Goal: Task Accomplishment & Management: Manage account settings

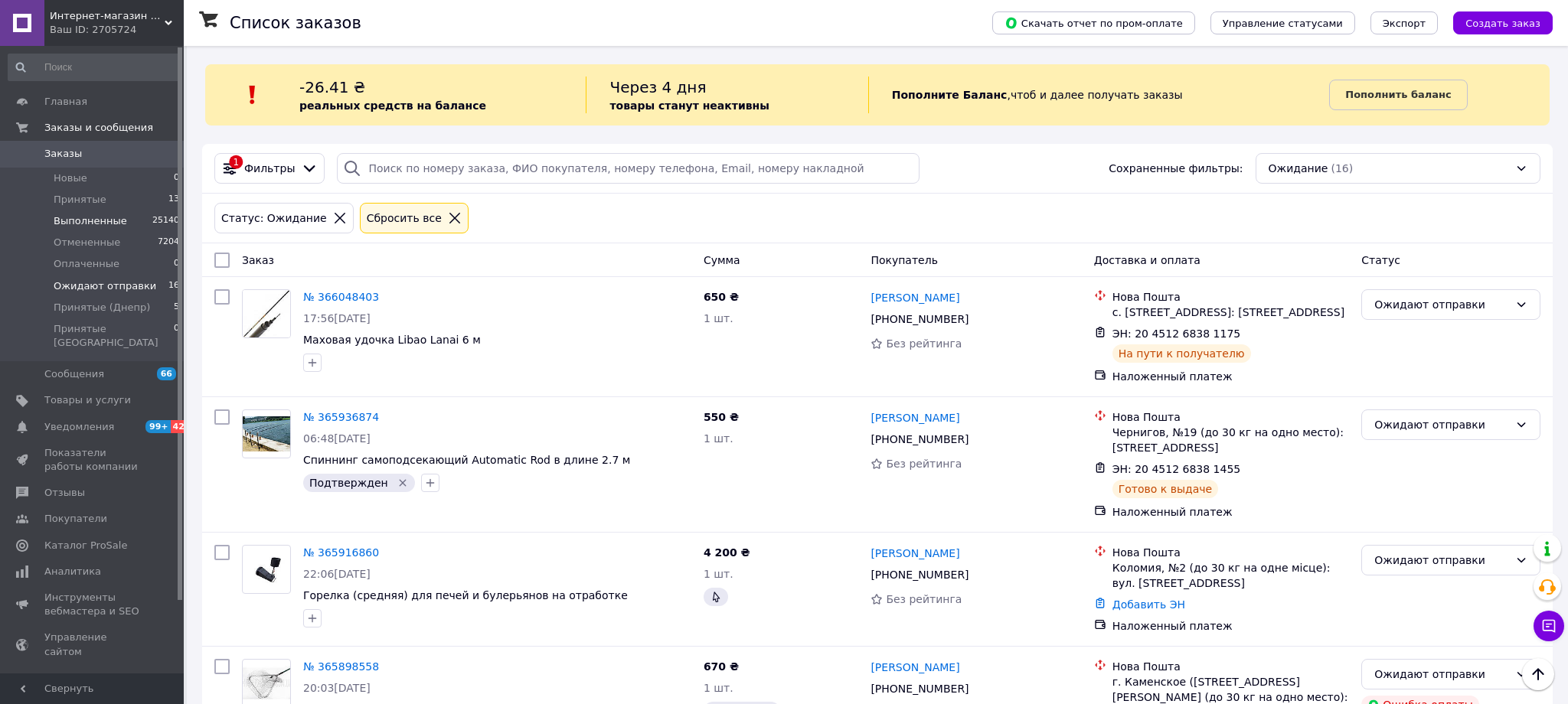
scroll to position [120, 0]
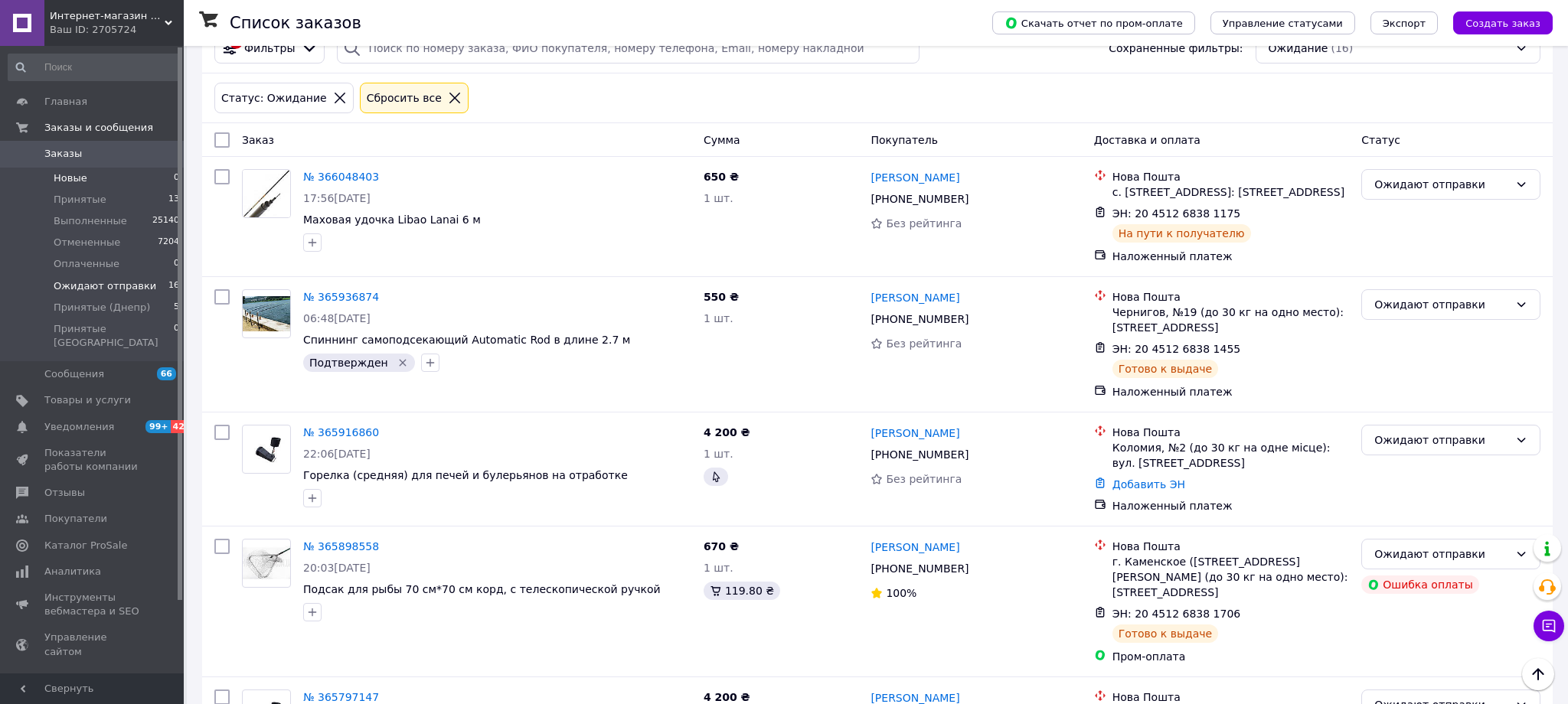
click at [65, 179] on span "Новые" at bounding box center [70, 178] width 33 height 14
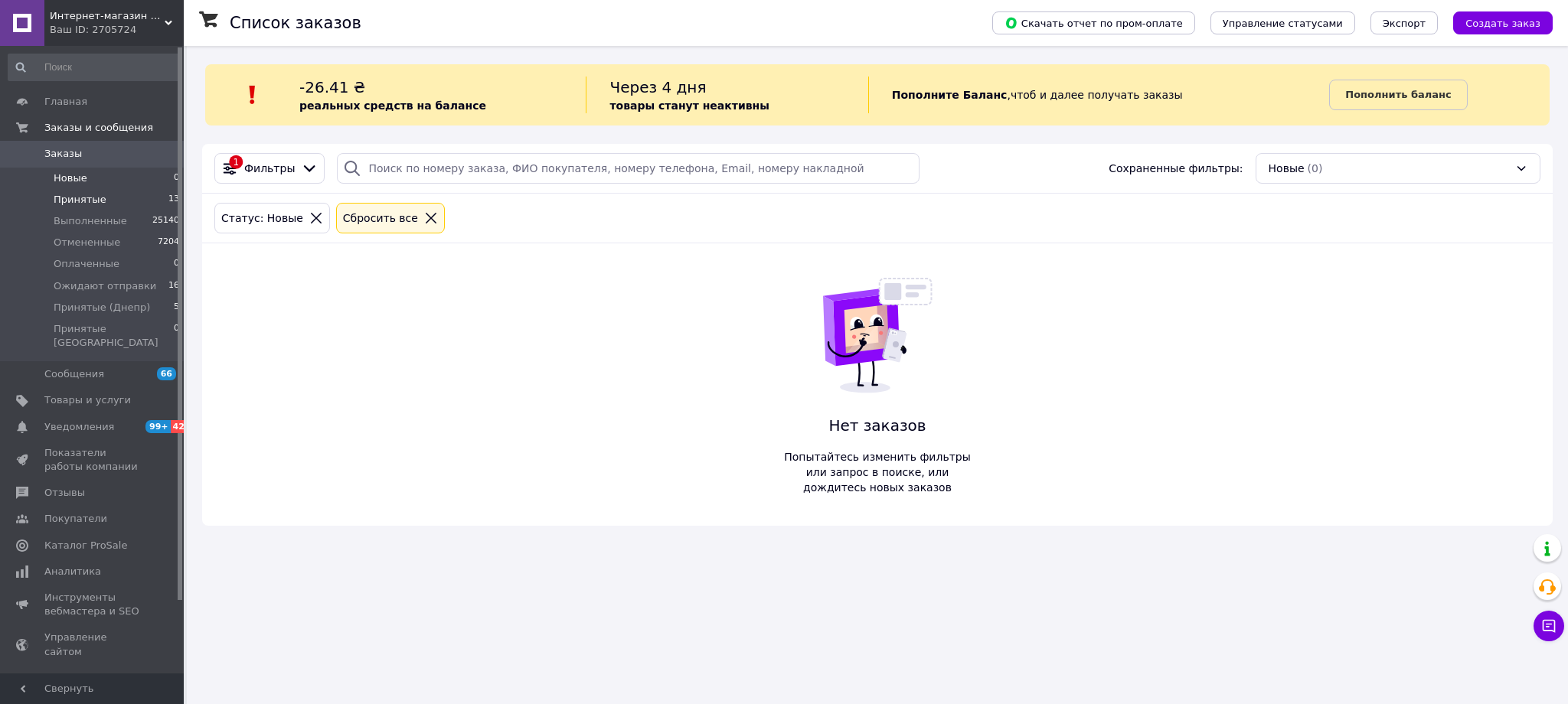
click at [60, 204] on span "Принятые" at bounding box center [80, 199] width 53 height 14
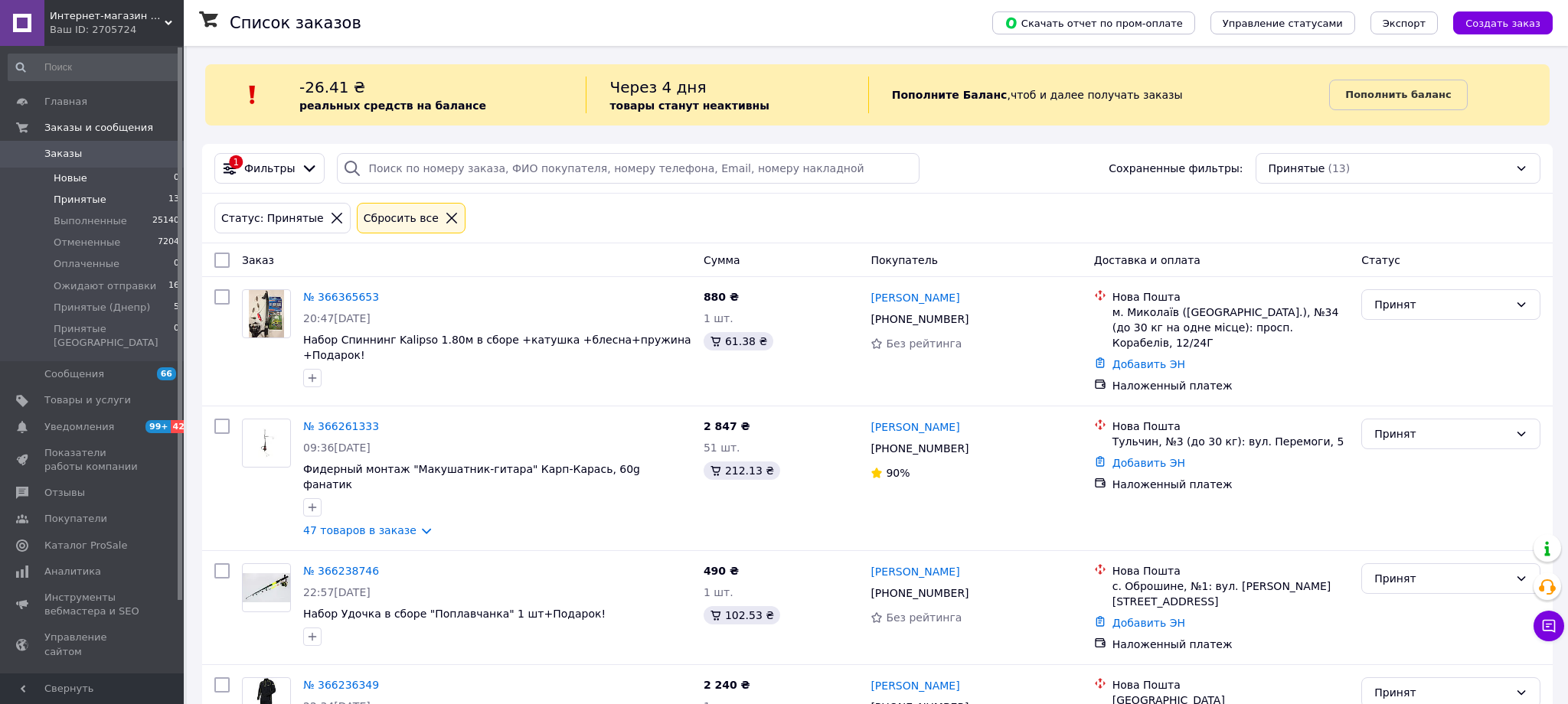
click at [85, 178] on span "Новые" at bounding box center [70, 178] width 33 height 14
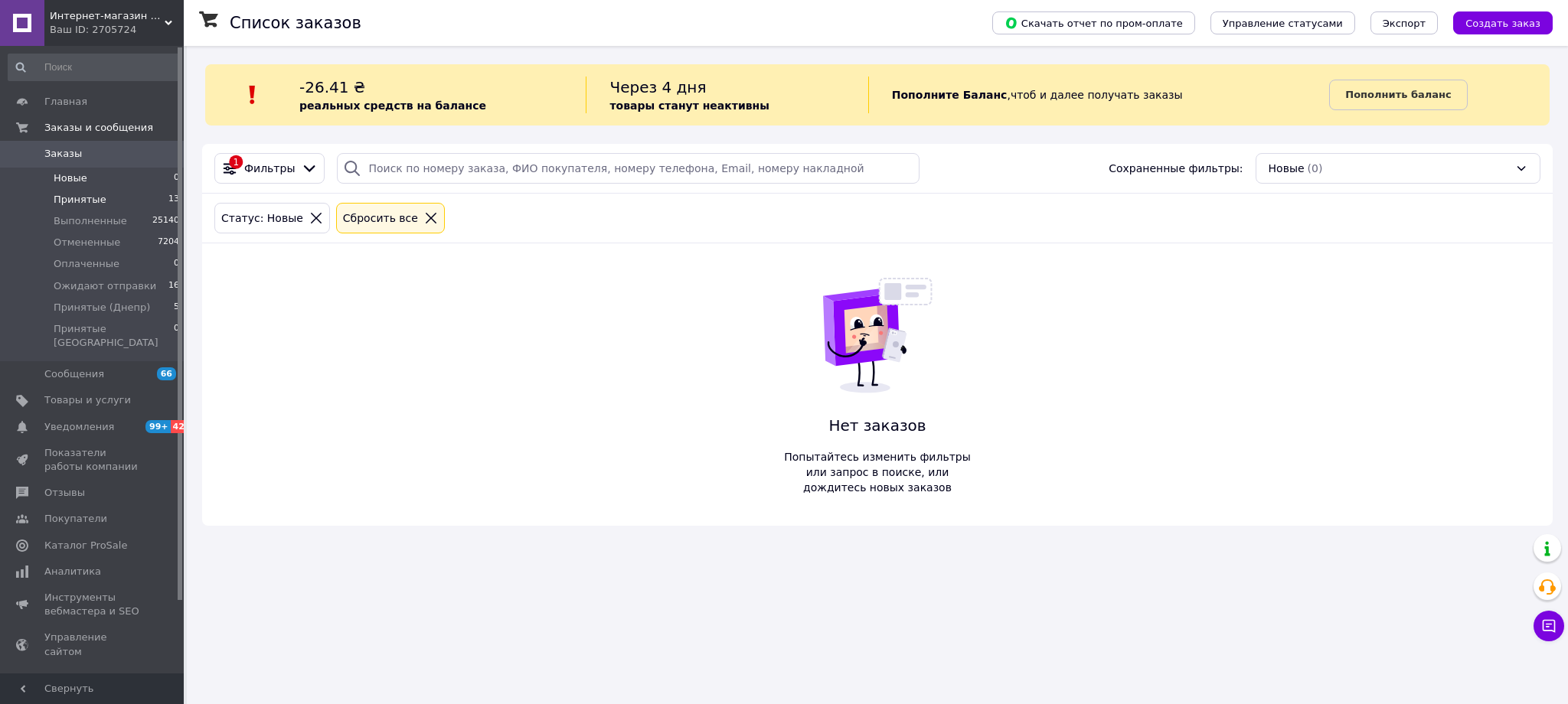
click at [84, 196] on span "Принятые" at bounding box center [80, 199] width 53 height 14
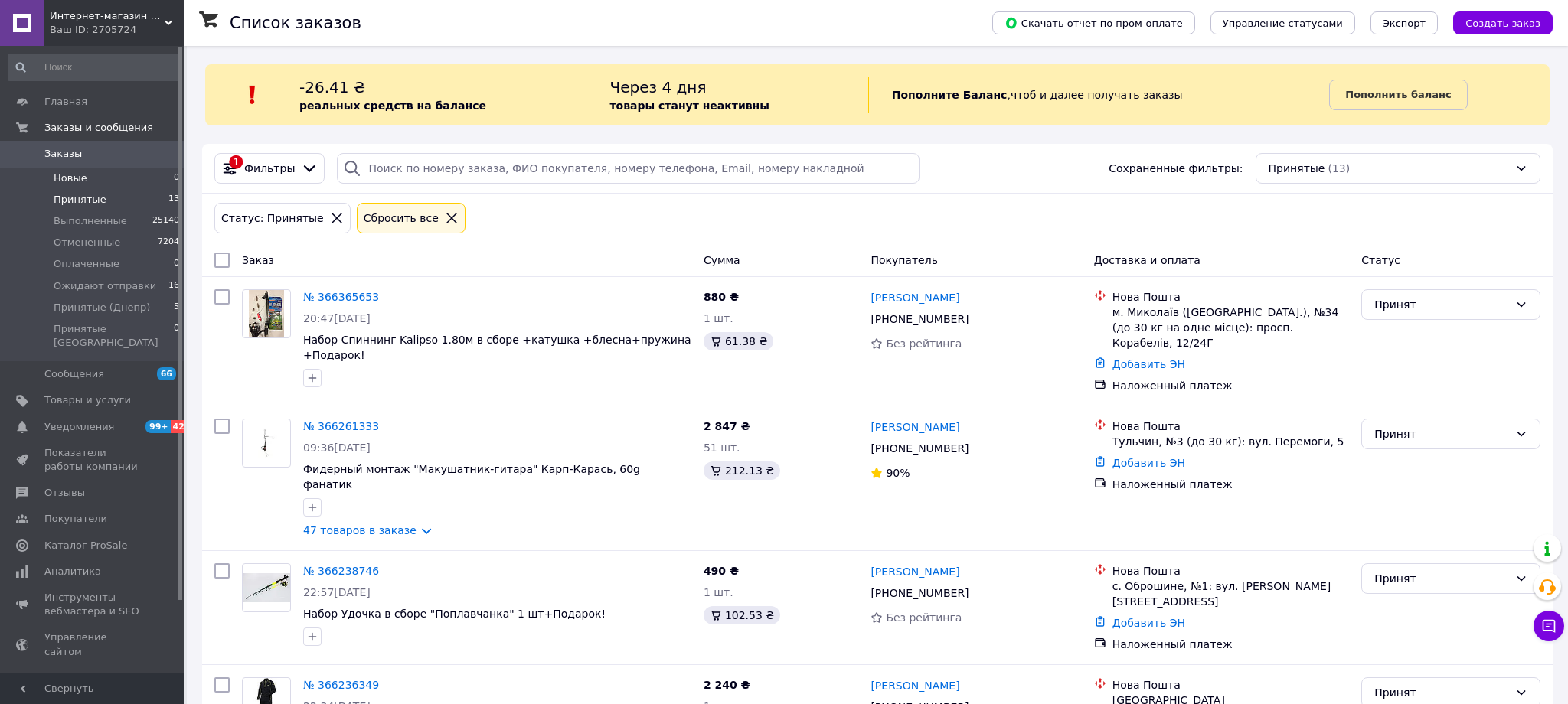
click at [82, 179] on span "Новые" at bounding box center [70, 178] width 33 height 14
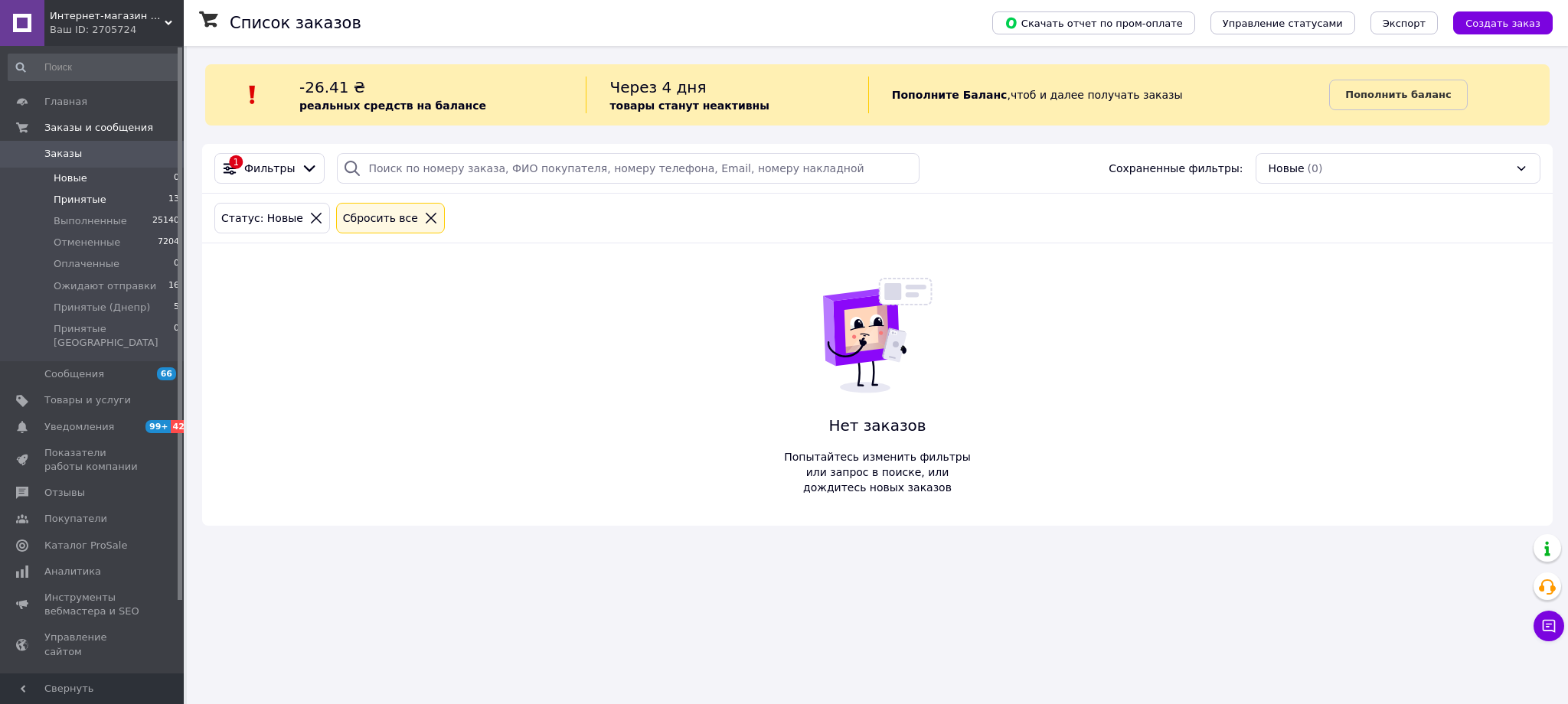
click at [85, 198] on span "Принятые" at bounding box center [80, 199] width 53 height 14
